Goal: Information Seeking & Learning: Learn about a topic

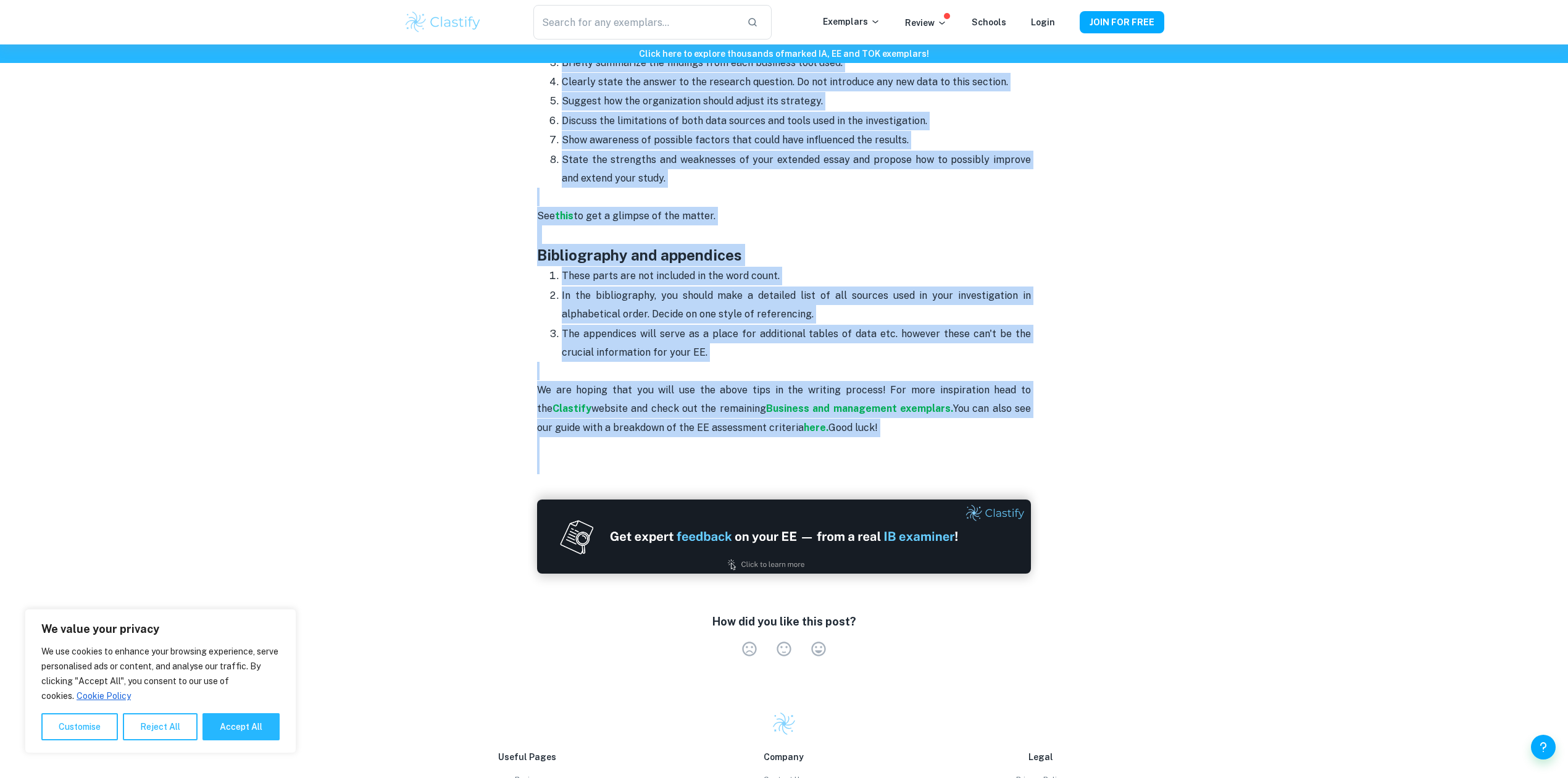
scroll to position [1976, 0]
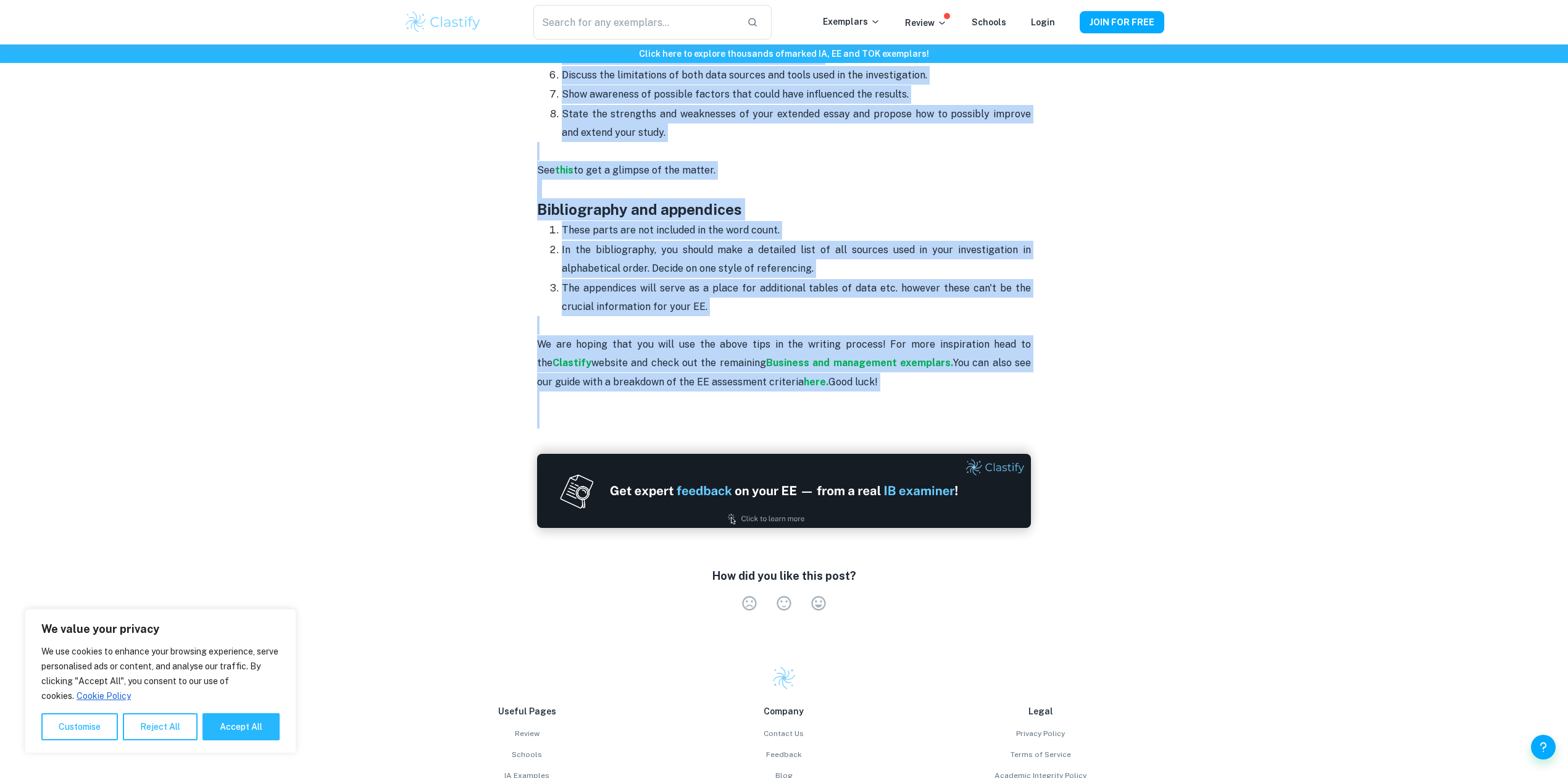
drag, startPoint x: 529, startPoint y: 242, endPoint x: 690, endPoint y: 425, distance: 243.7
copy div "Title page and table of contents On the title page, you will include the topic …"
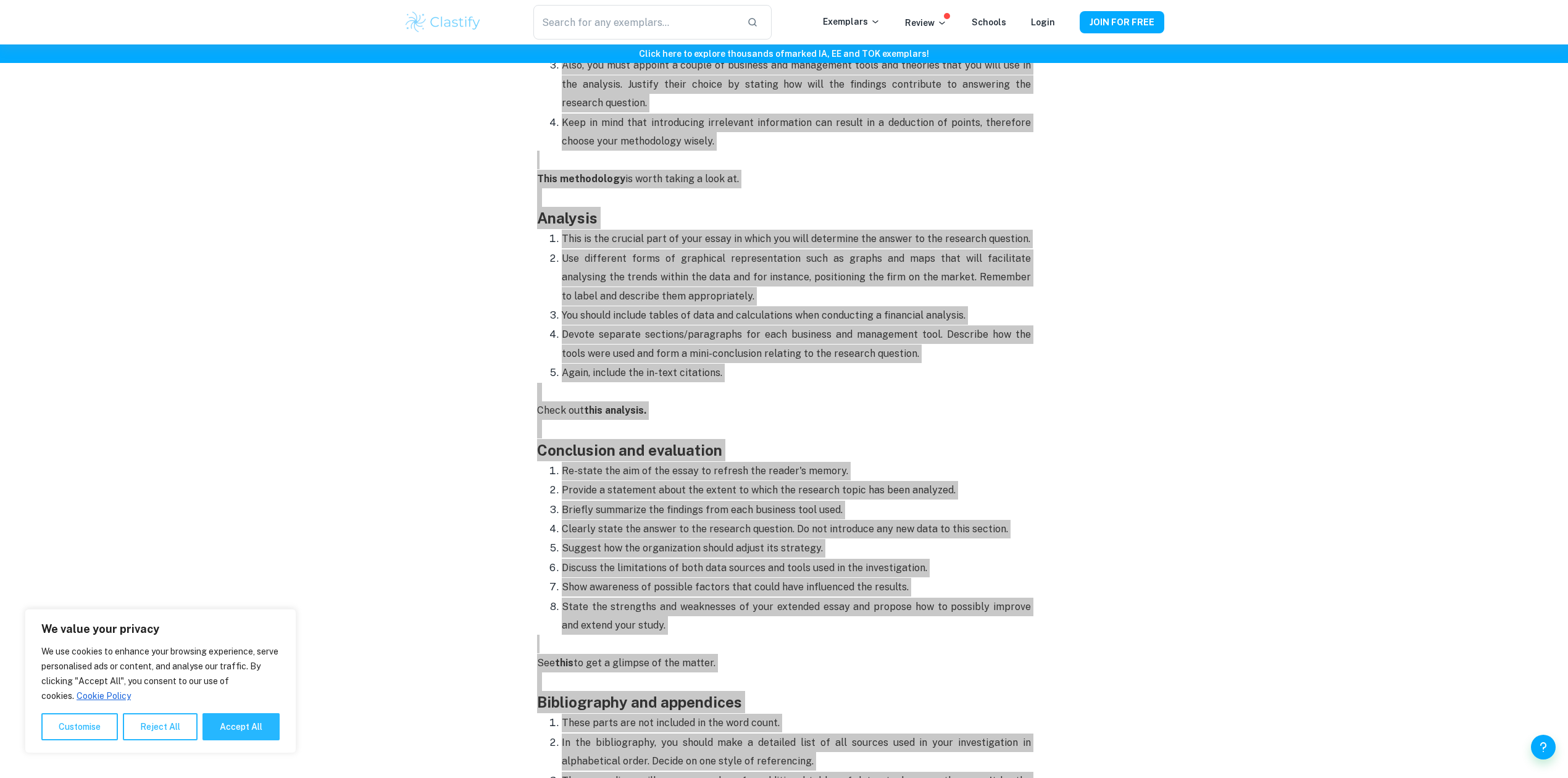
scroll to position [1482, 0]
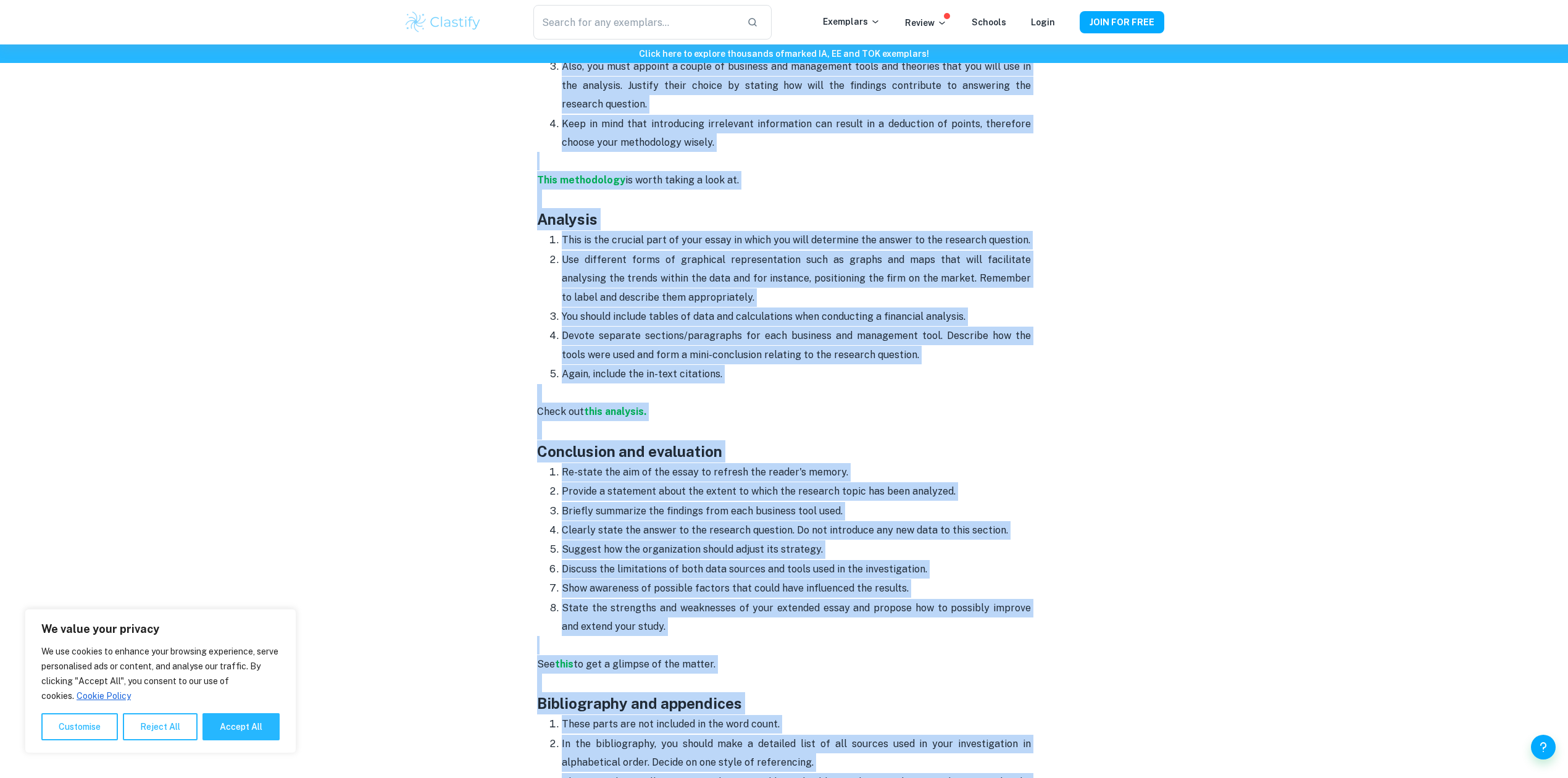
click at [450, 18] on img at bounding box center [443, 22] width 79 height 25
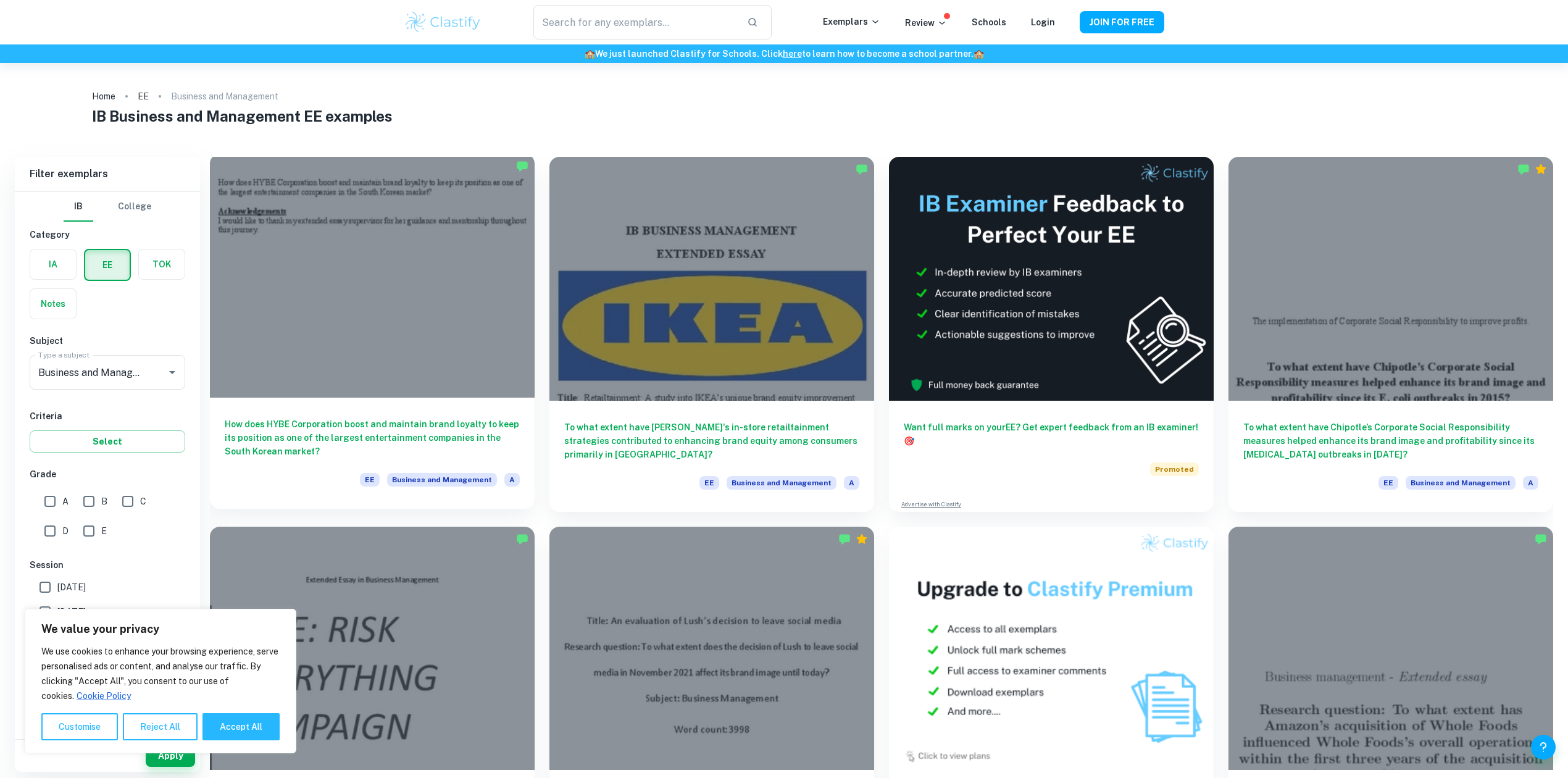
click at [403, 283] on div at bounding box center [372, 276] width 325 height 244
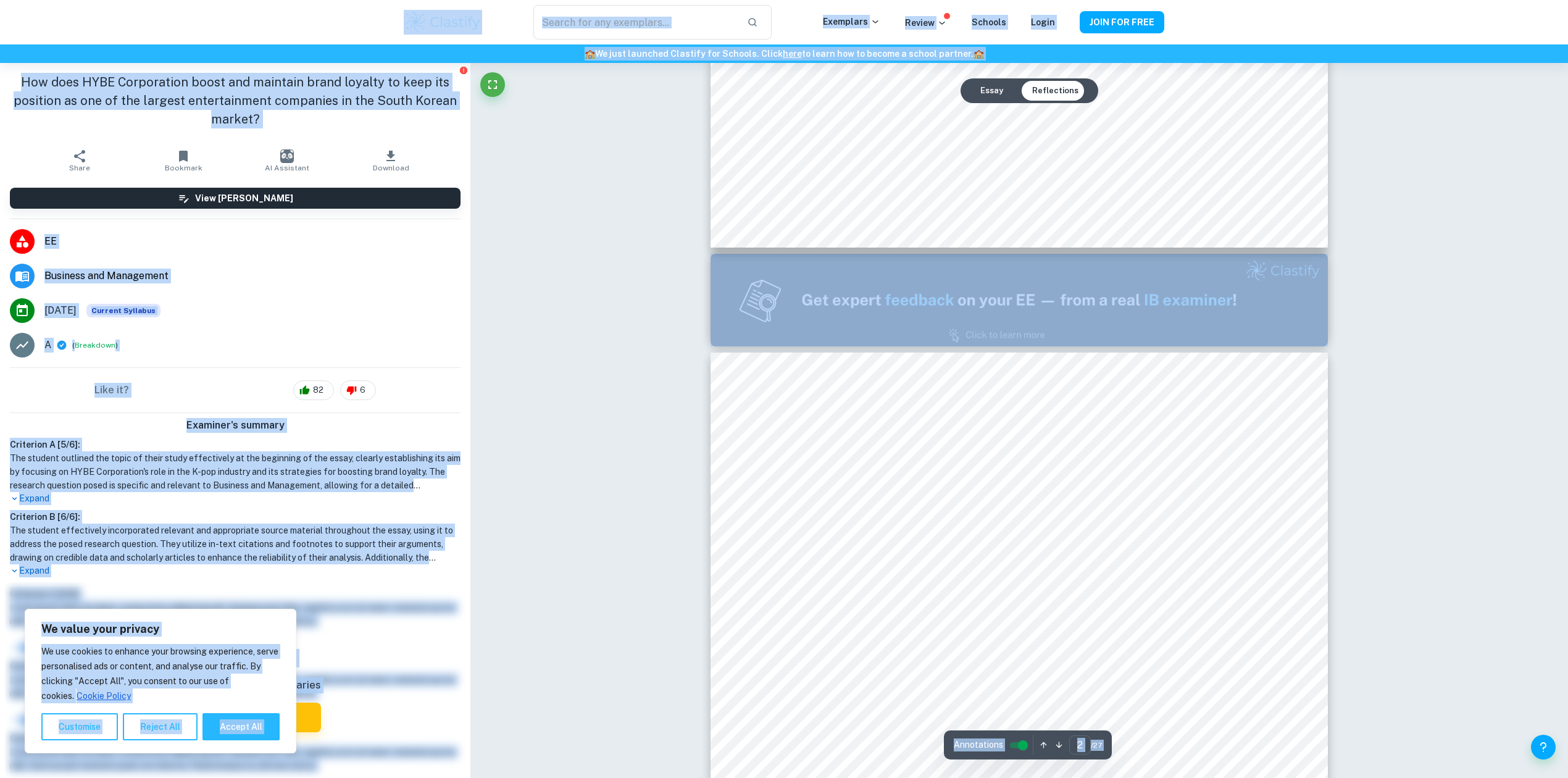
scroll to position [905, 0]
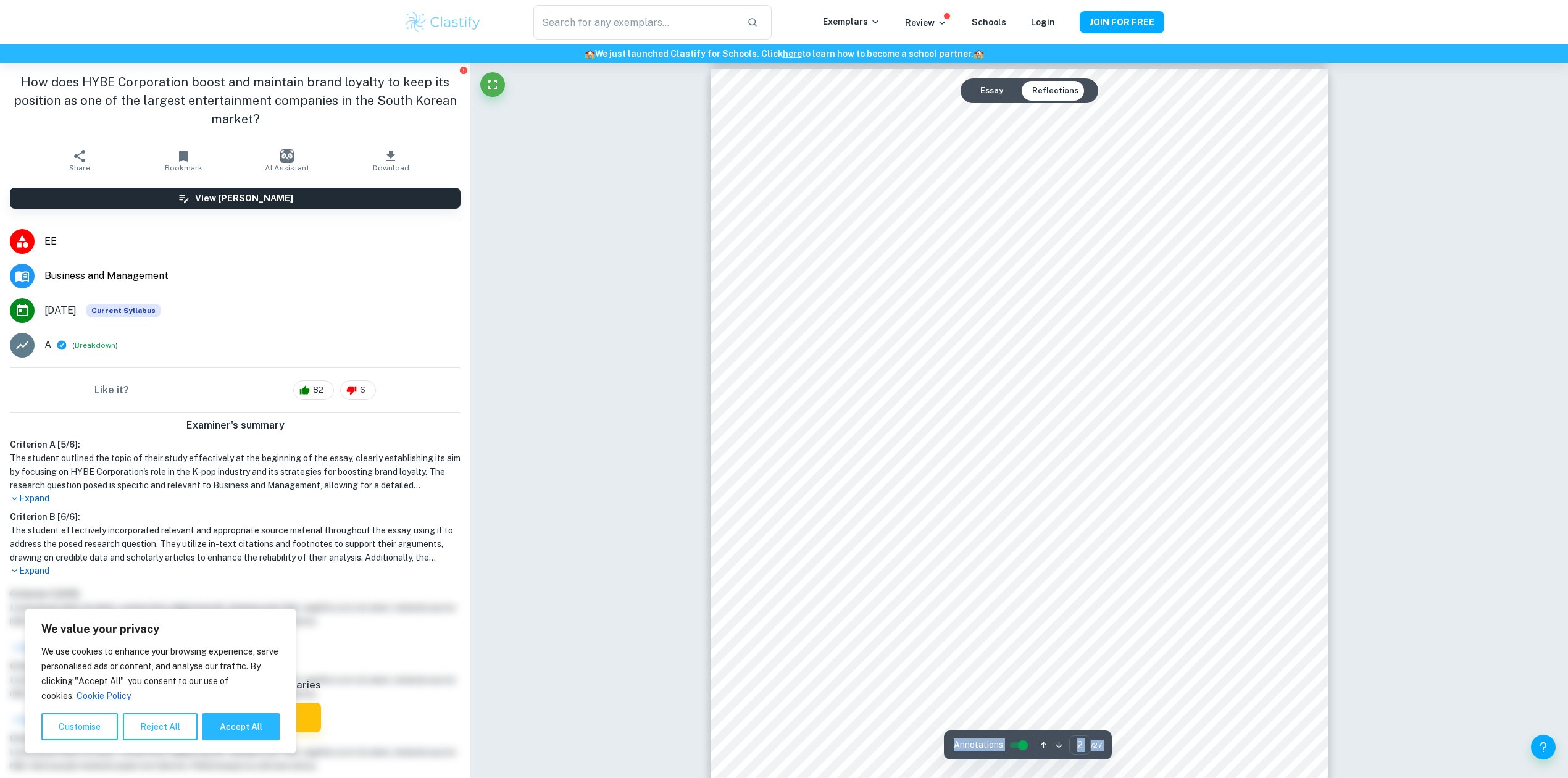
scroll to position [988, 0]
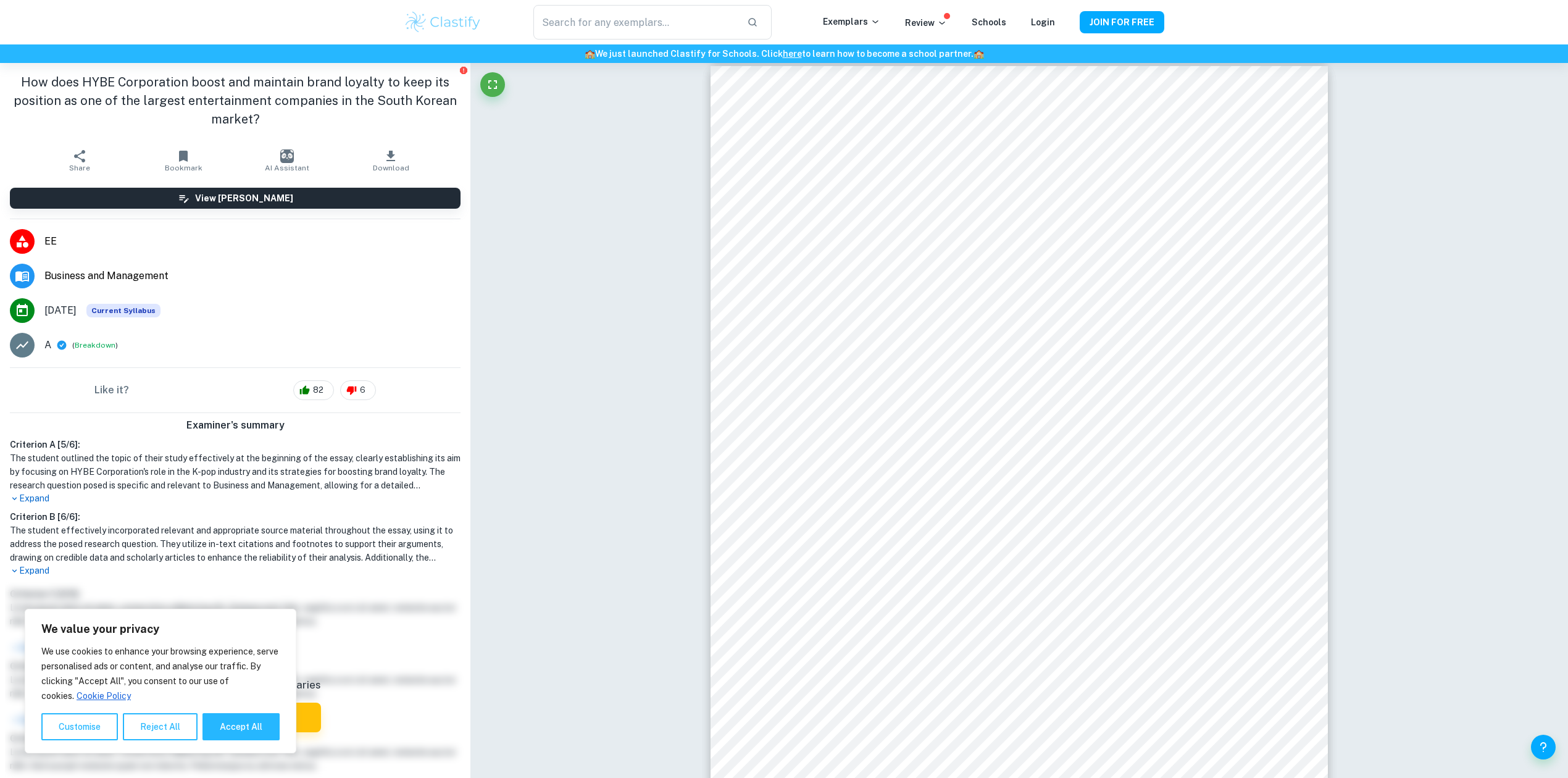
type input "1"
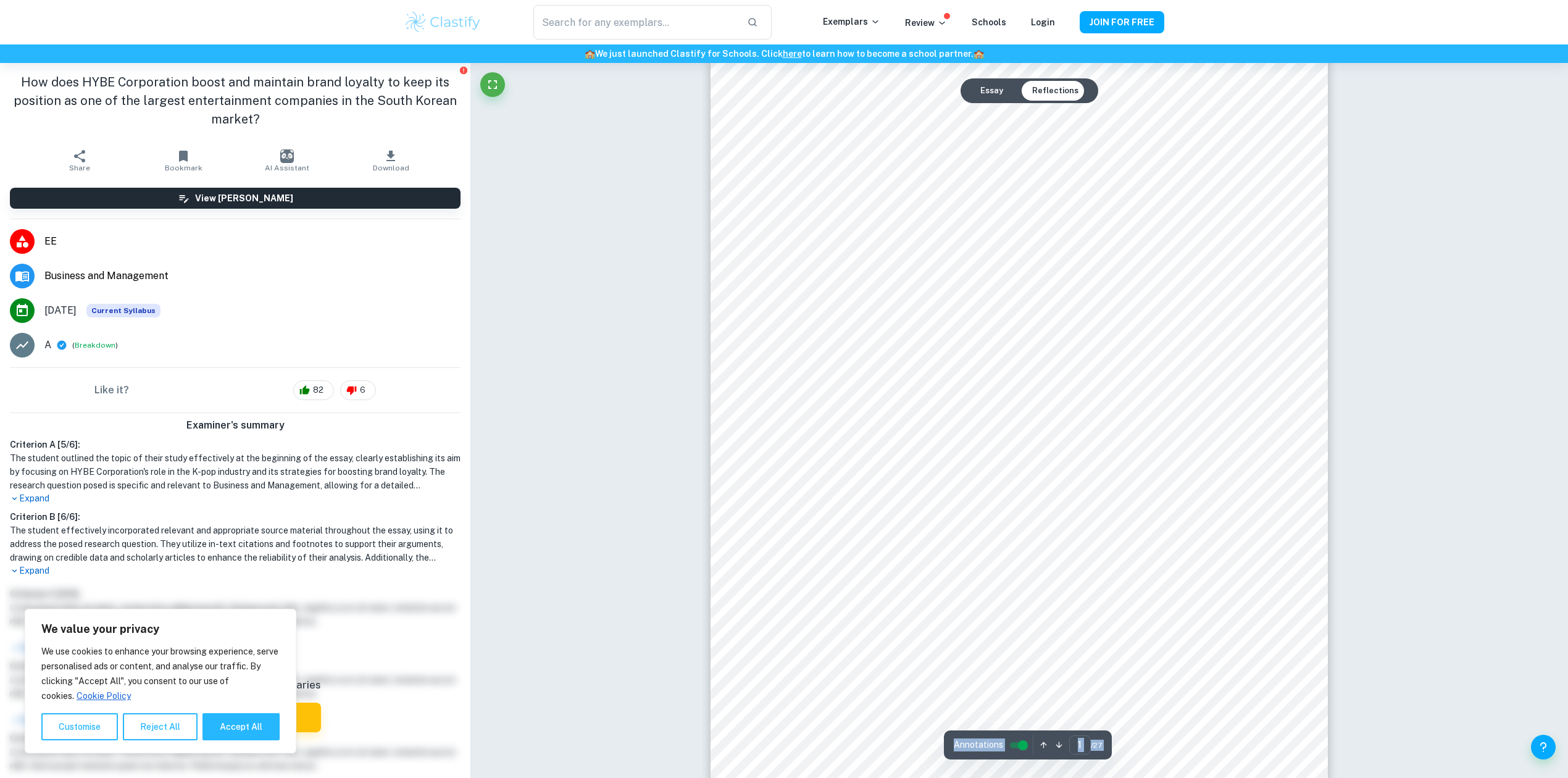
scroll to position [0, 0]
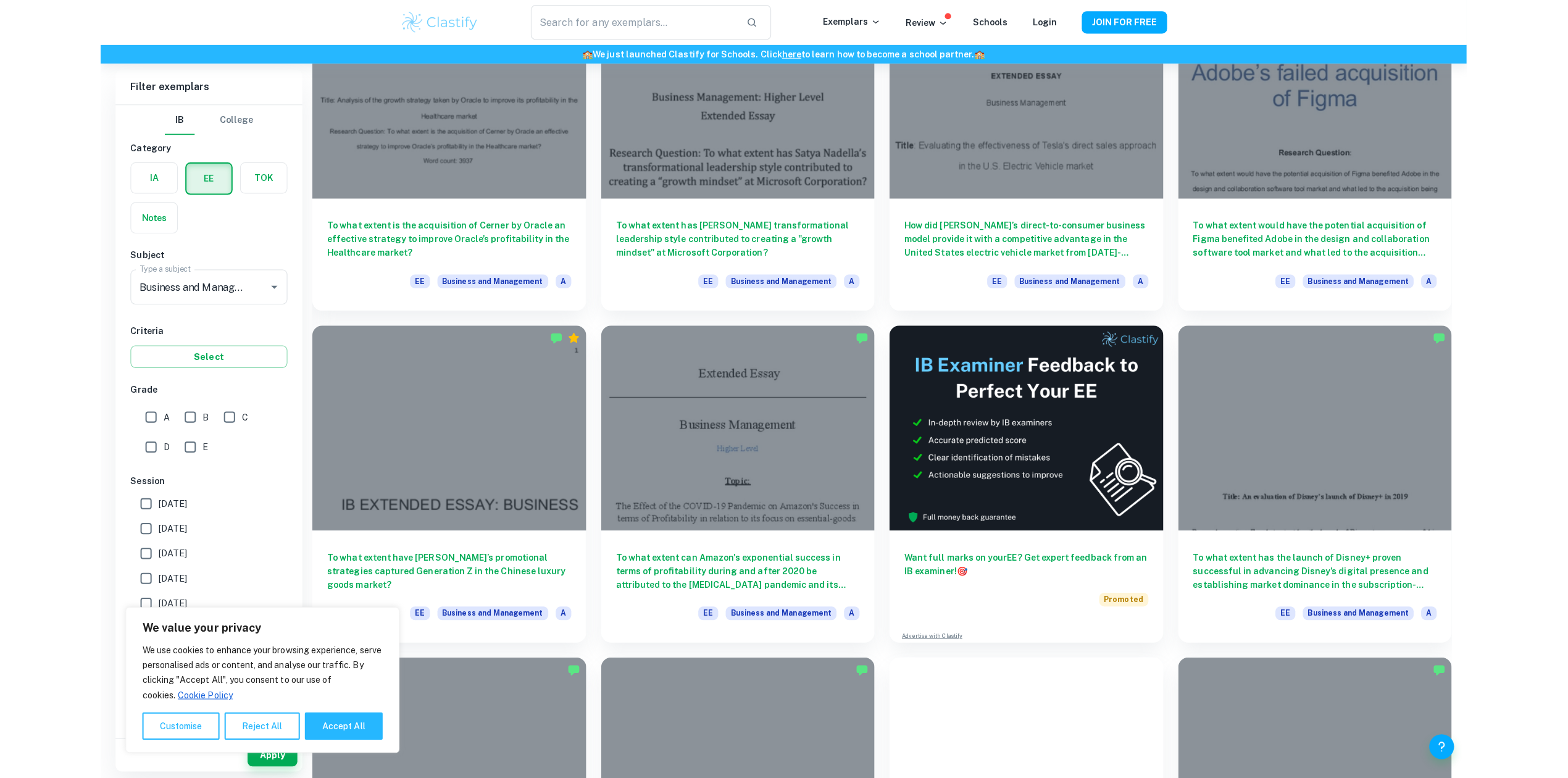
scroll to position [1273, 0]
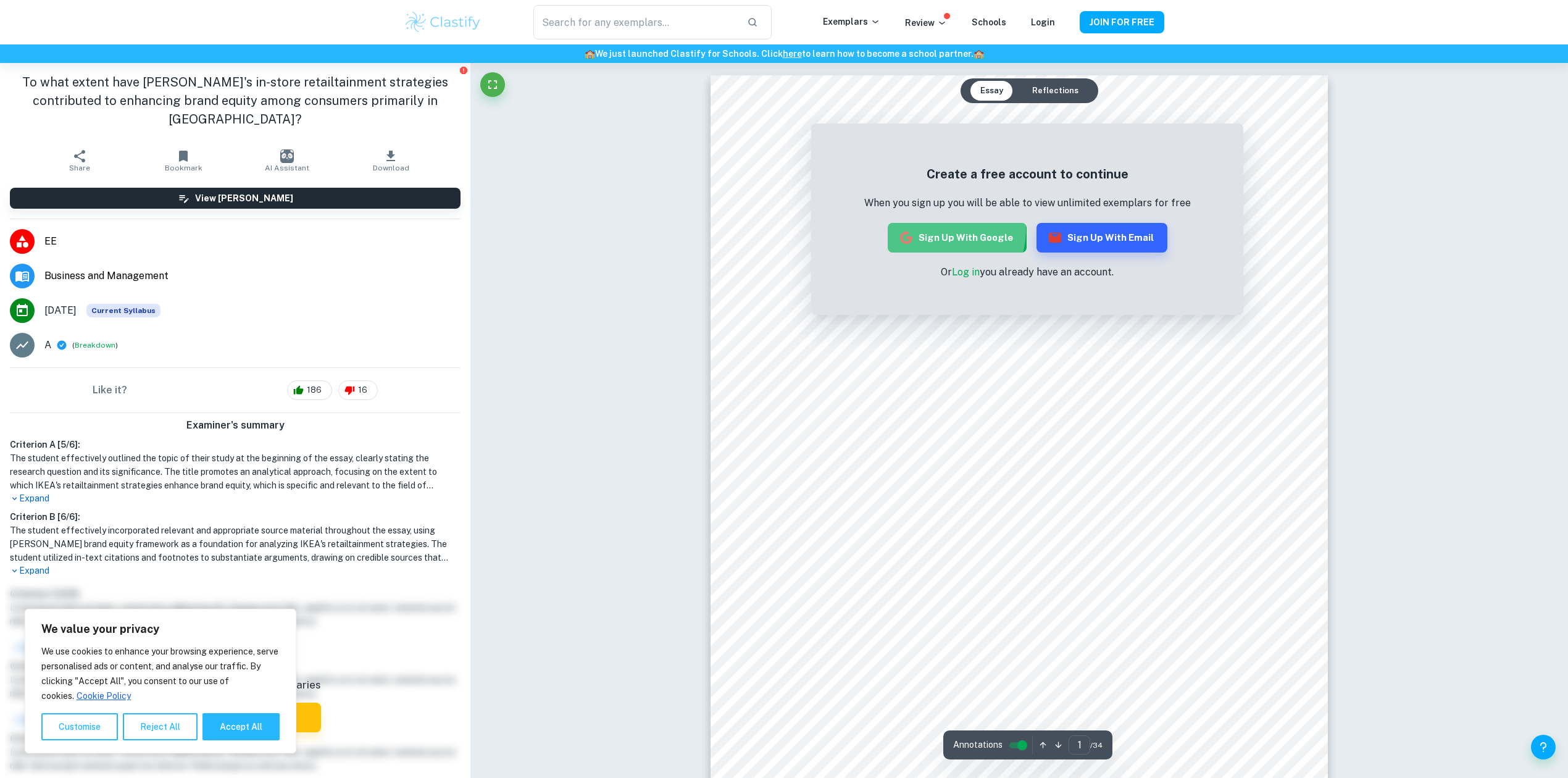
click at [922, 228] on button "Sign up with Google" at bounding box center [957, 237] width 139 height 29
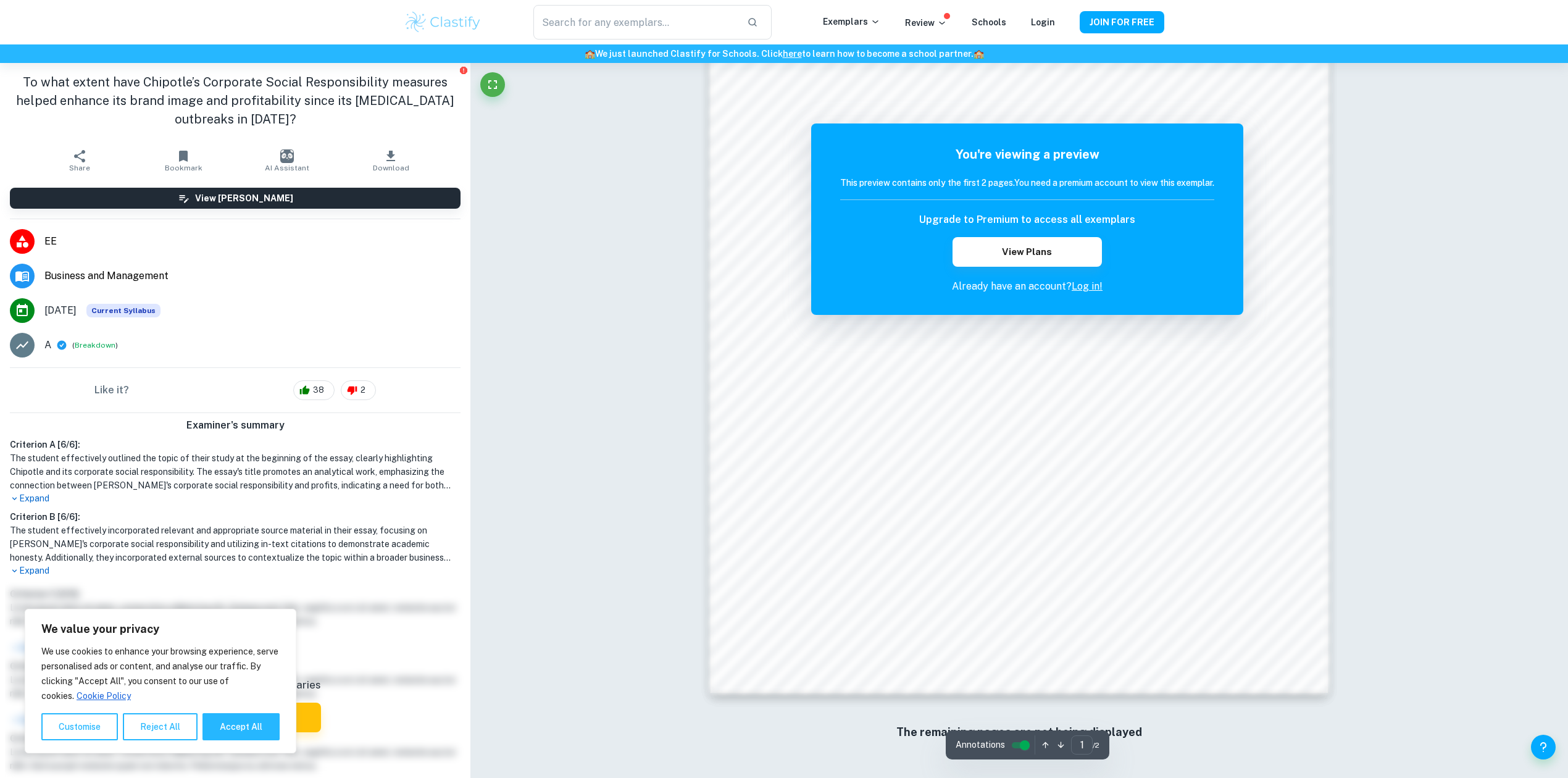
scroll to position [658, 0]
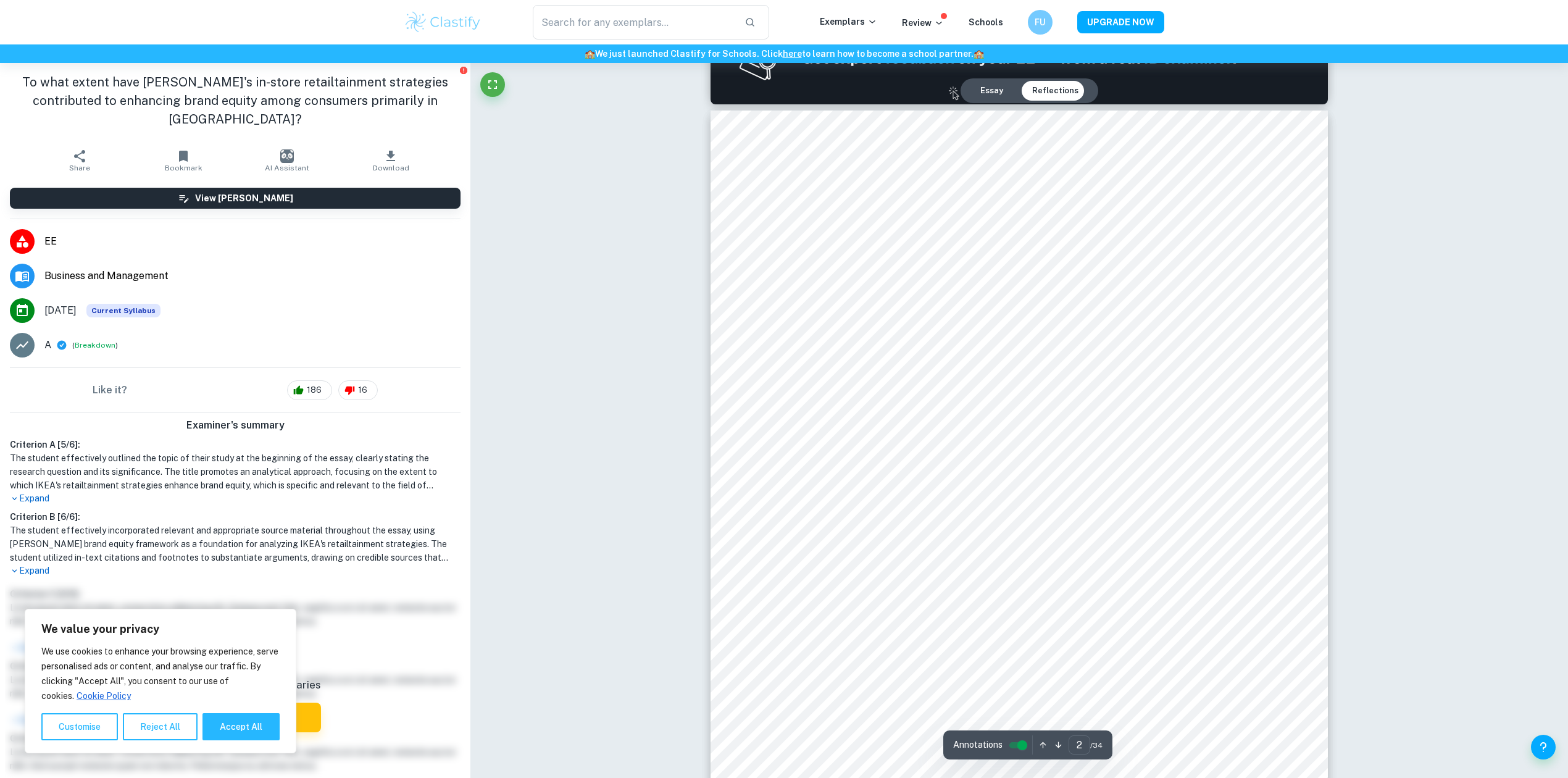
scroll to position [905, 0]
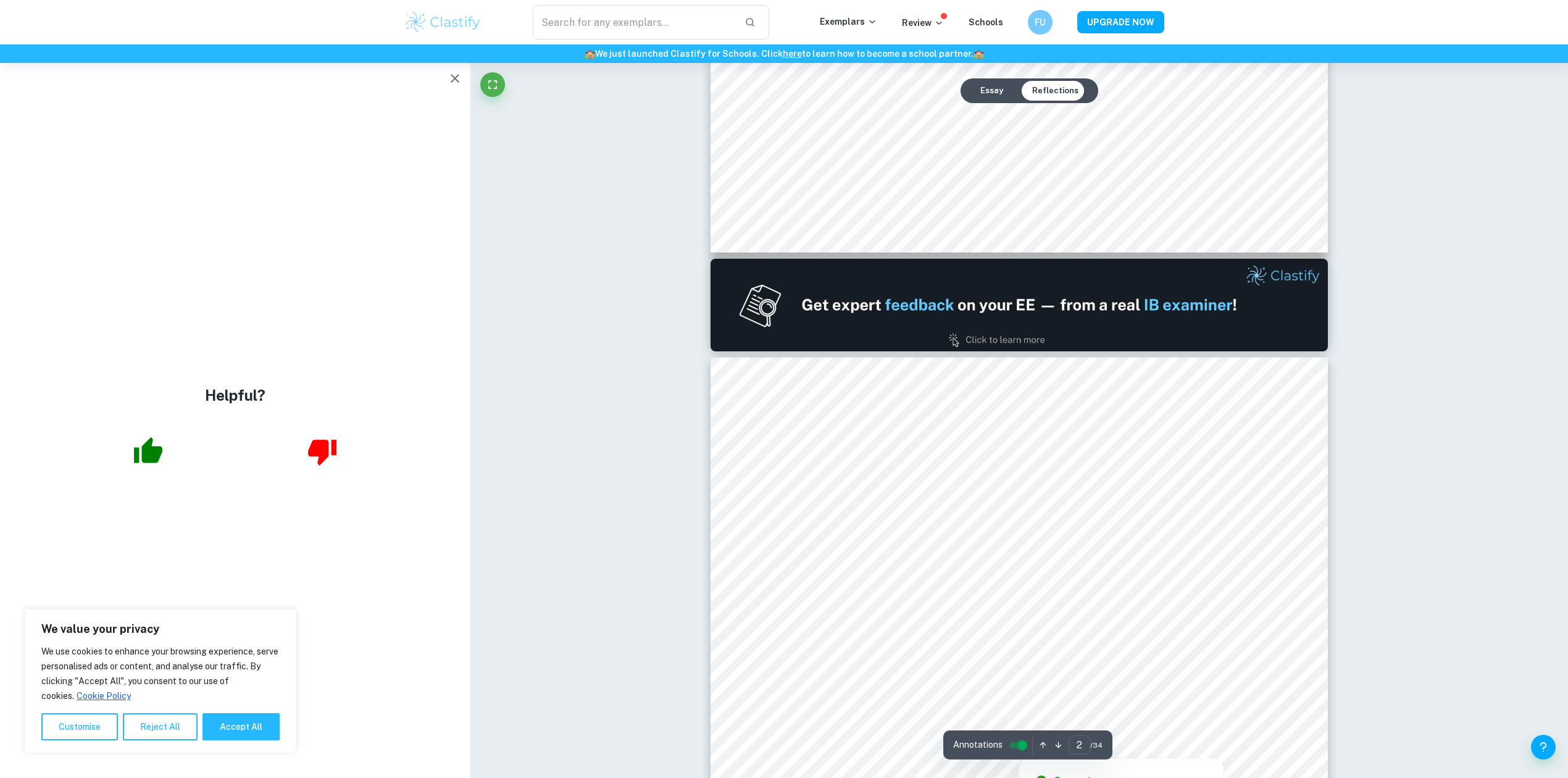
type input "1"
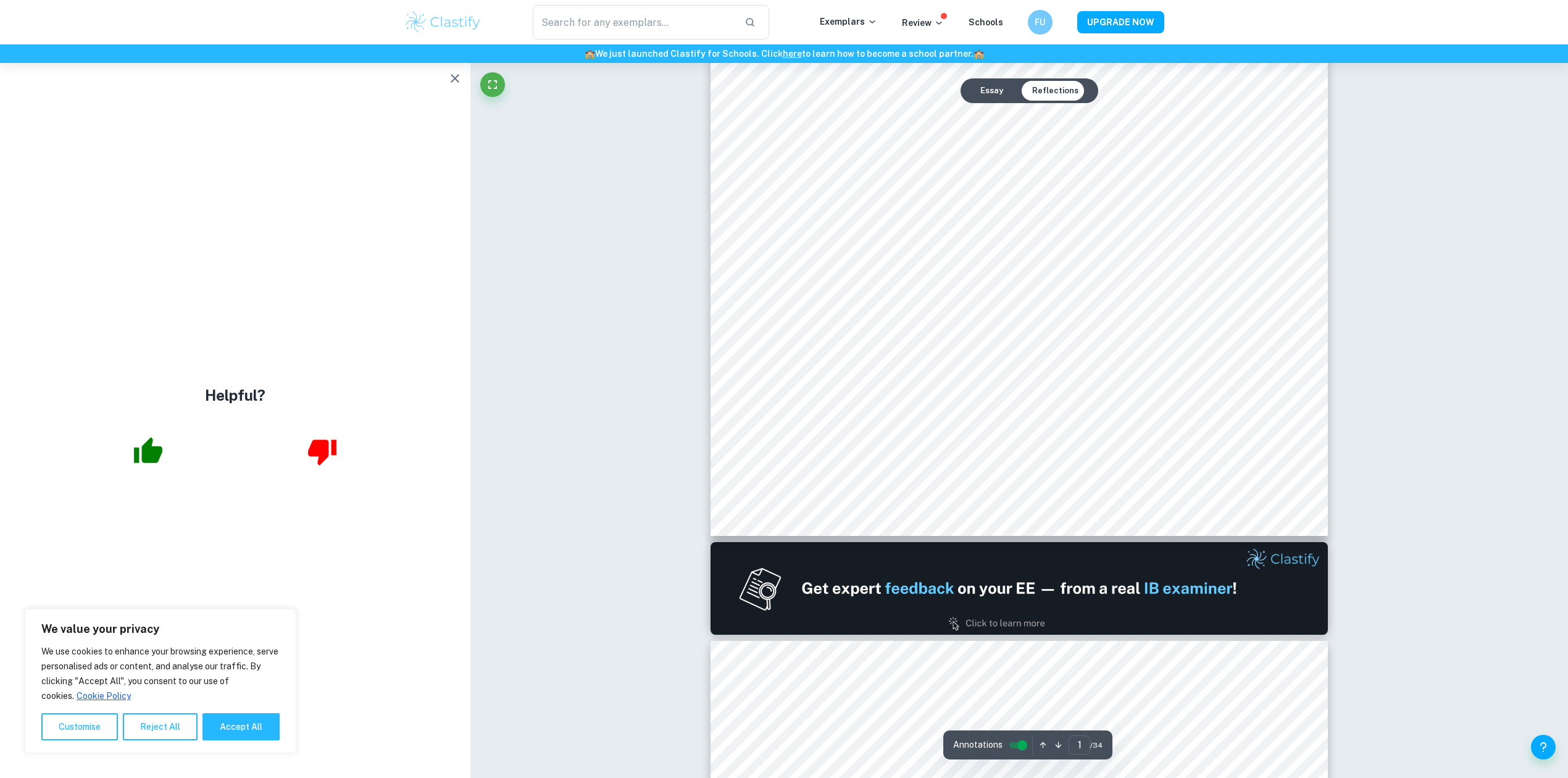
scroll to position [0, 0]
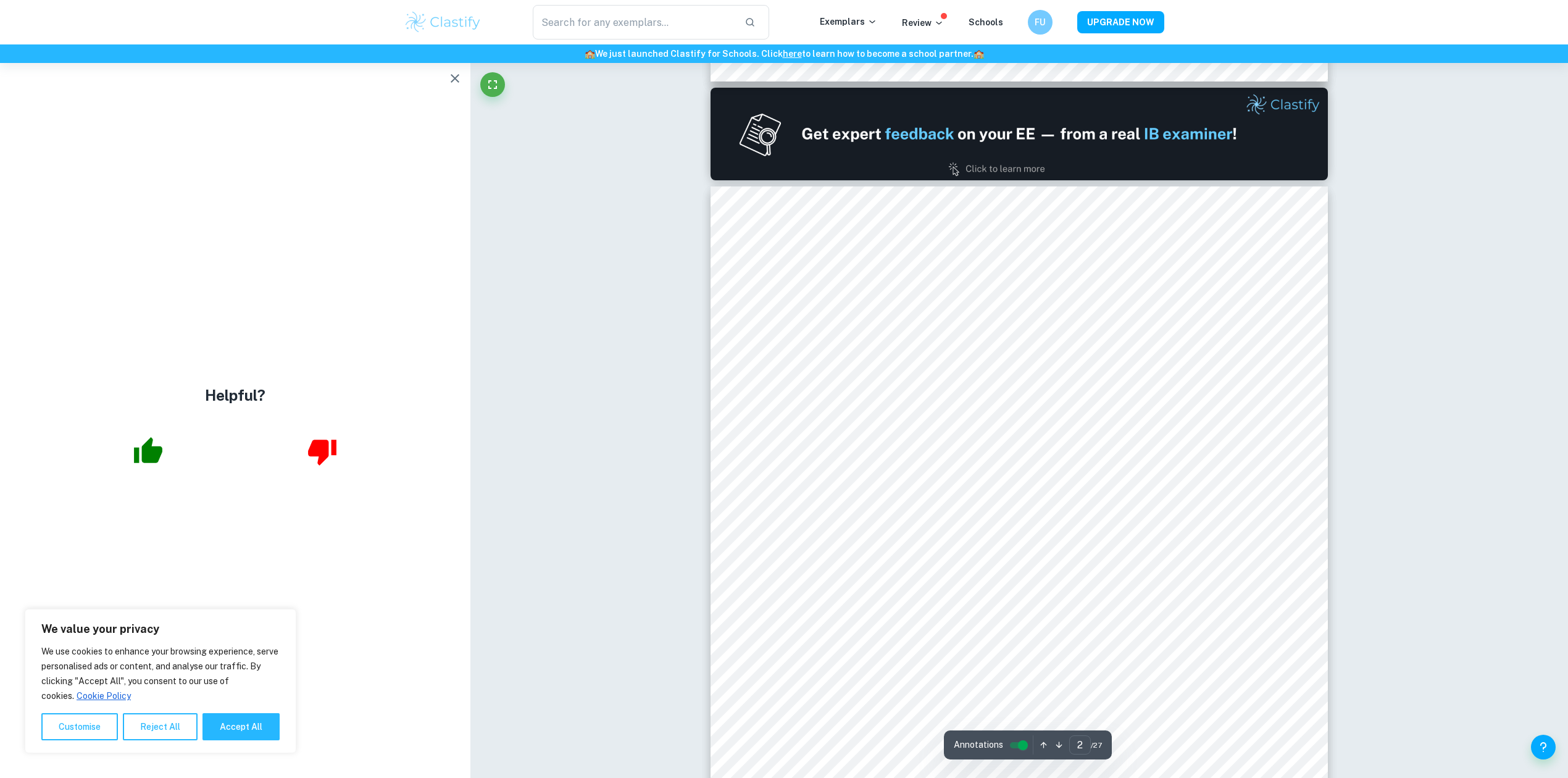
scroll to position [823, 0]
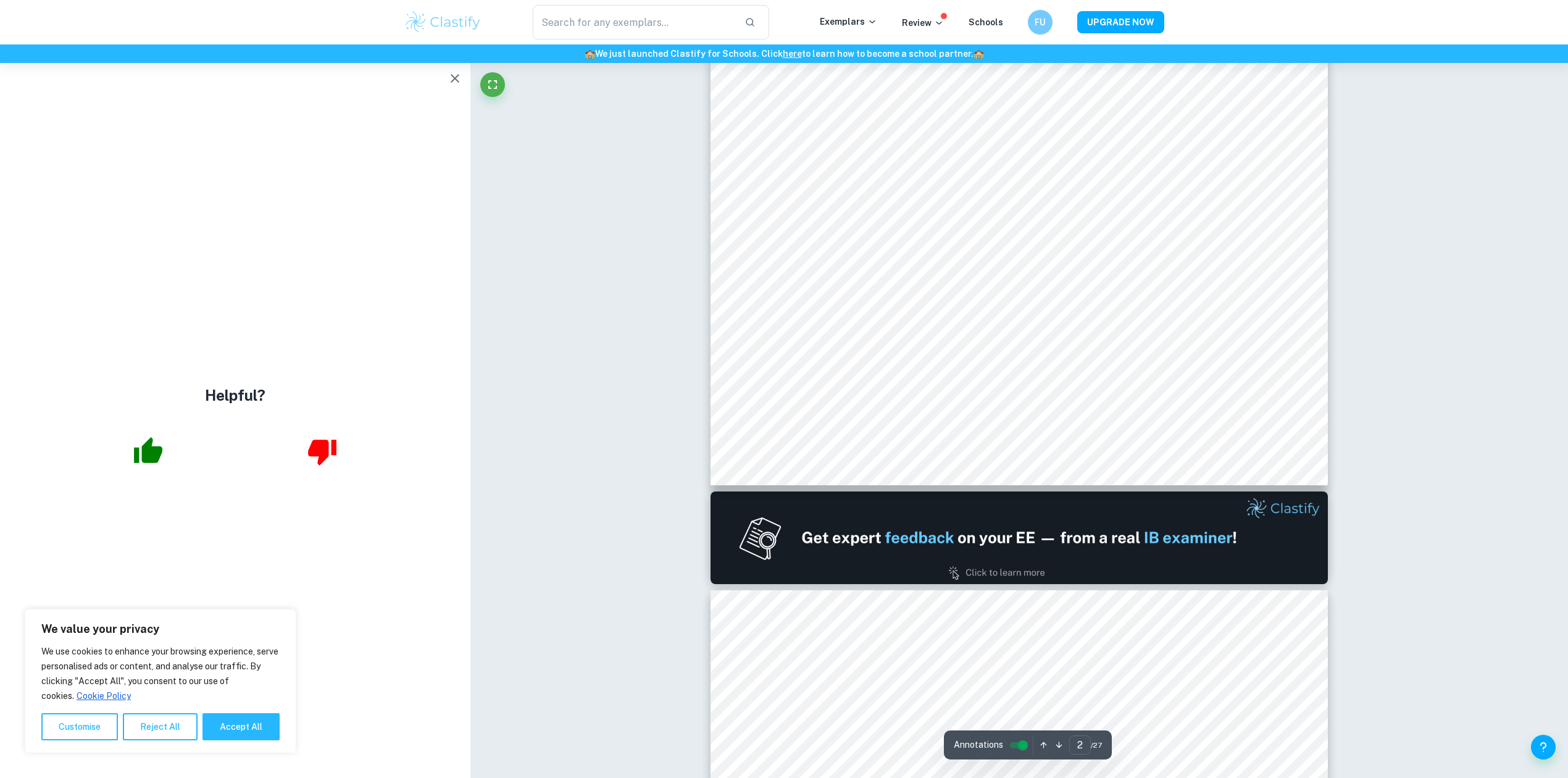
type input "1"
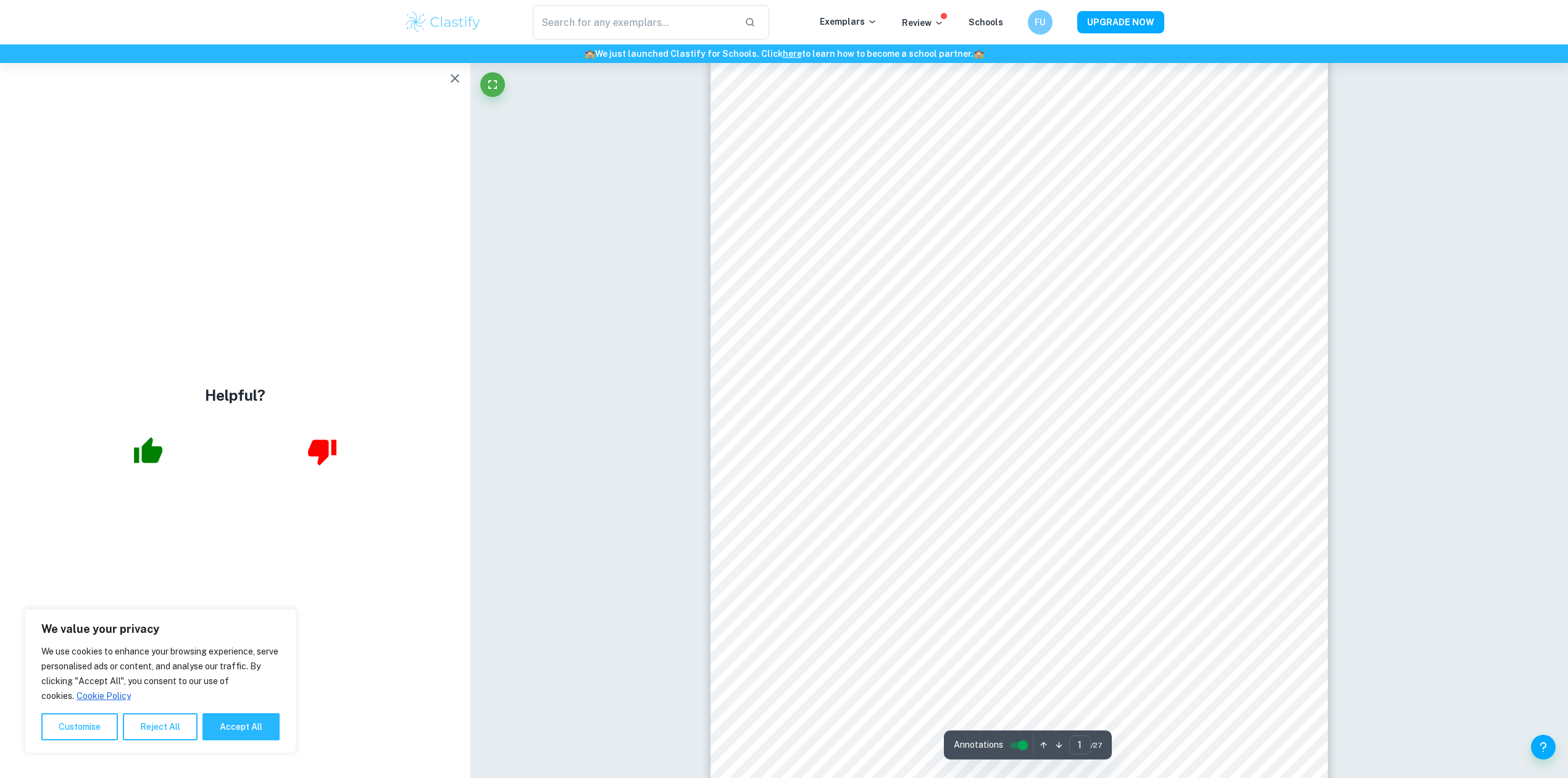
scroll to position [0, 0]
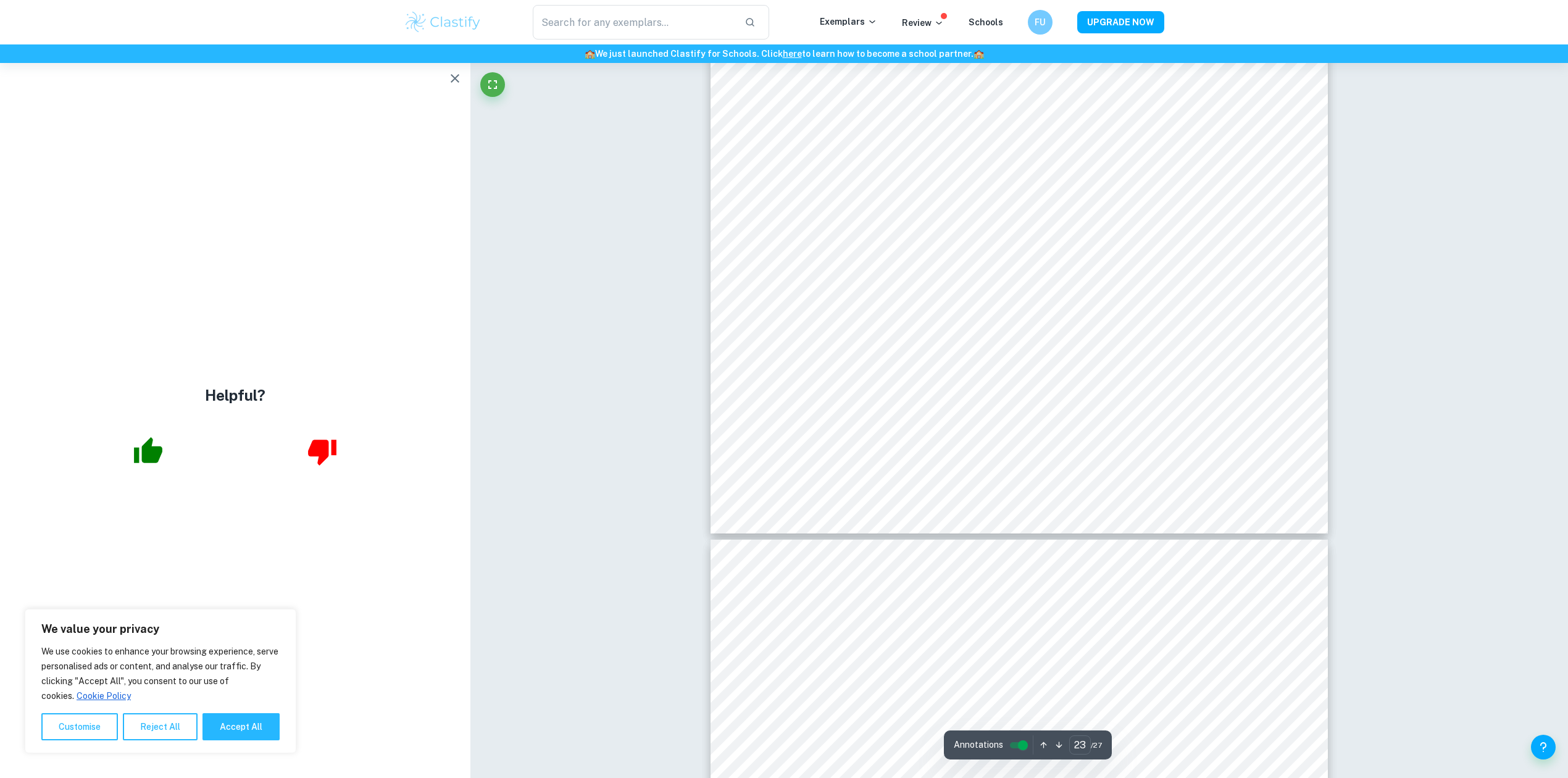
scroll to position [20668, 0]
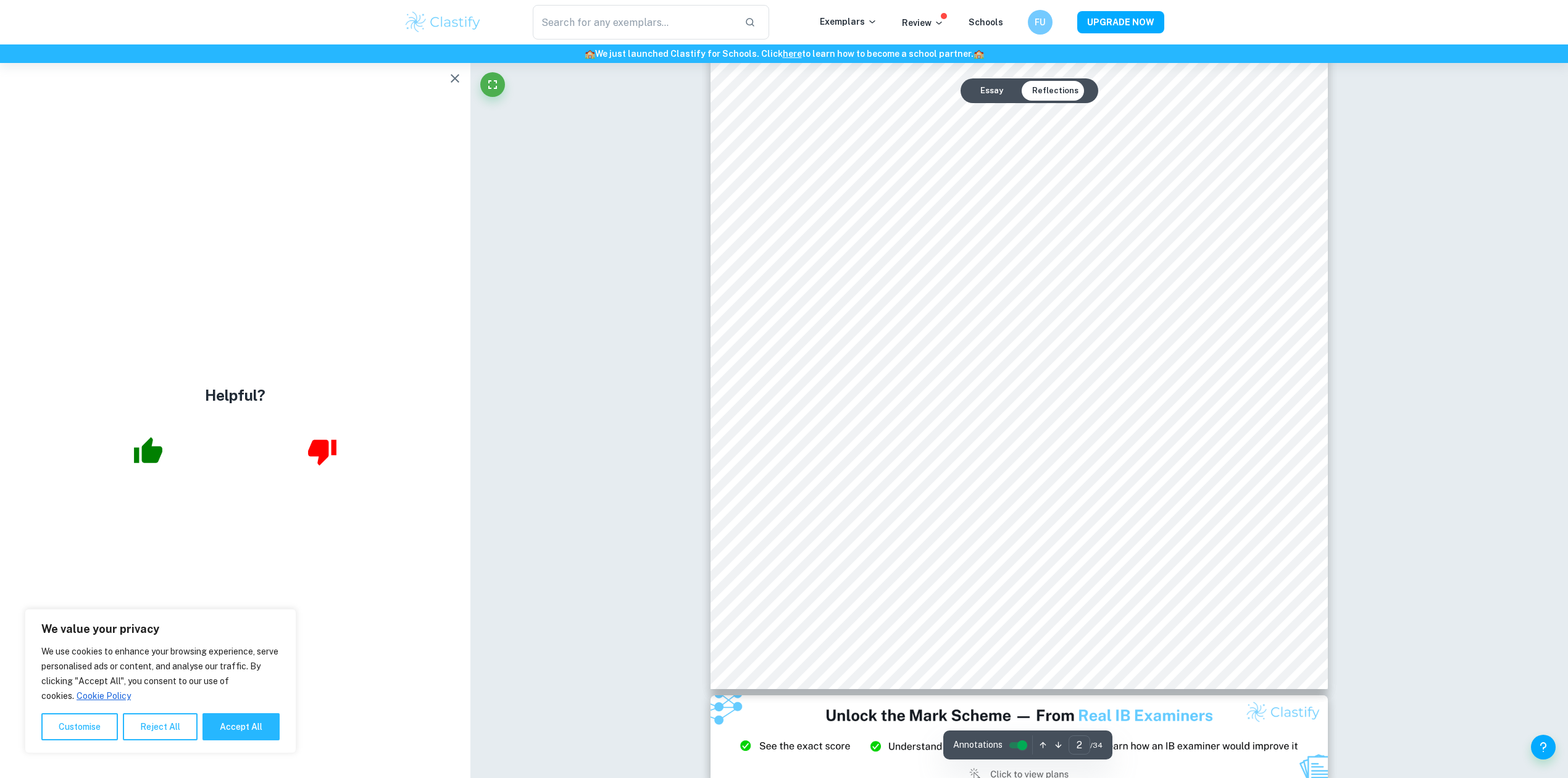
scroll to position [1729, 0]
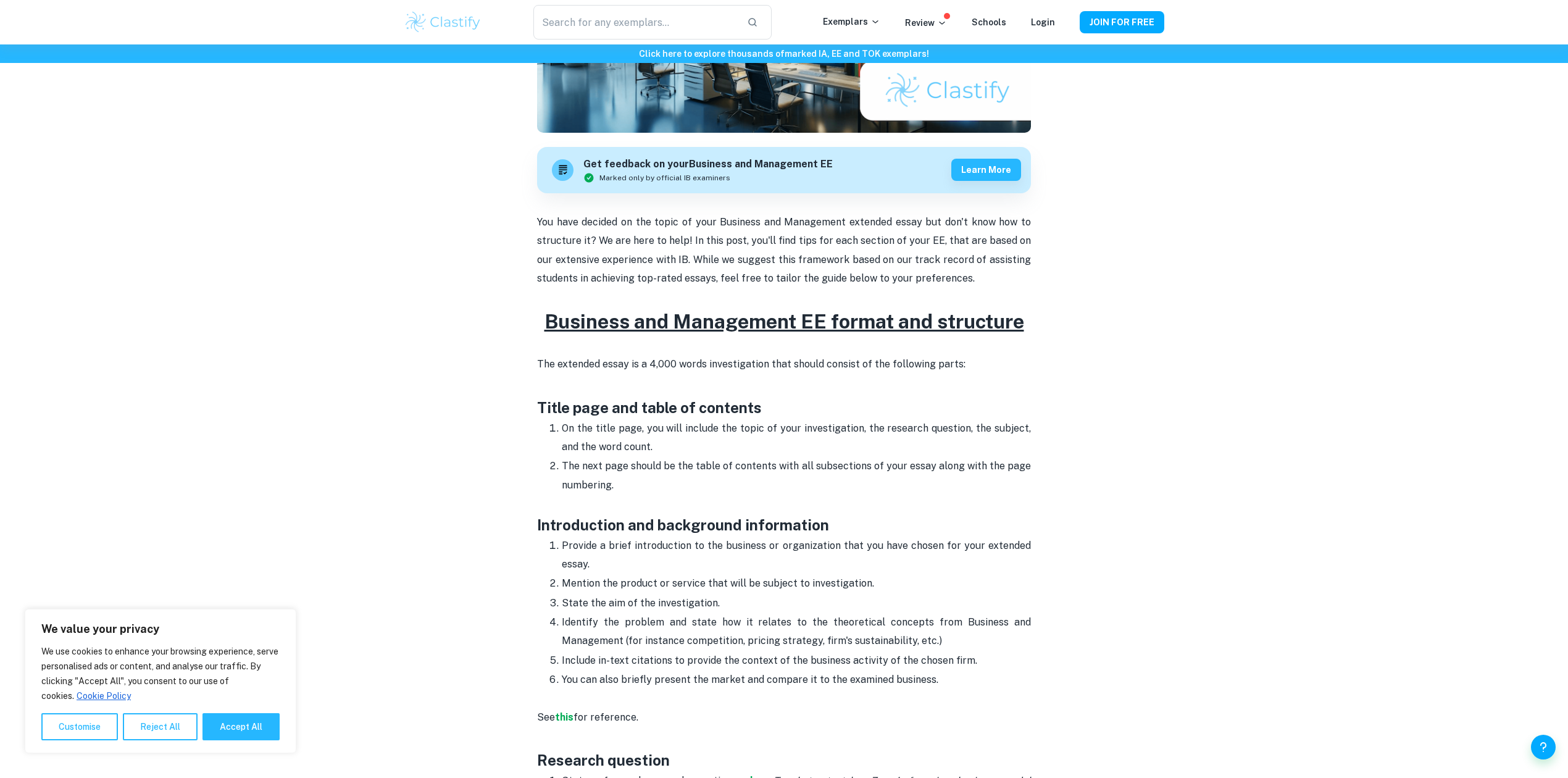
scroll to position [741, 0]
